Goal: Information Seeking & Learning: Learn about a topic

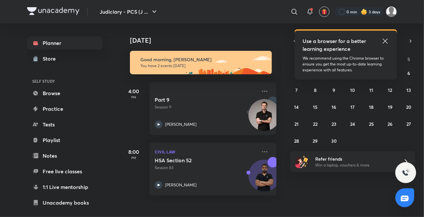
click at [383, 39] on icon at bounding box center [385, 40] width 5 height 5
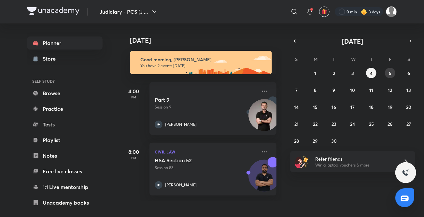
click at [392, 77] on button "5" at bounding box center [390, 73] width 10 height 10
